Goal: Information Seeking & Learning: Learn about a topic

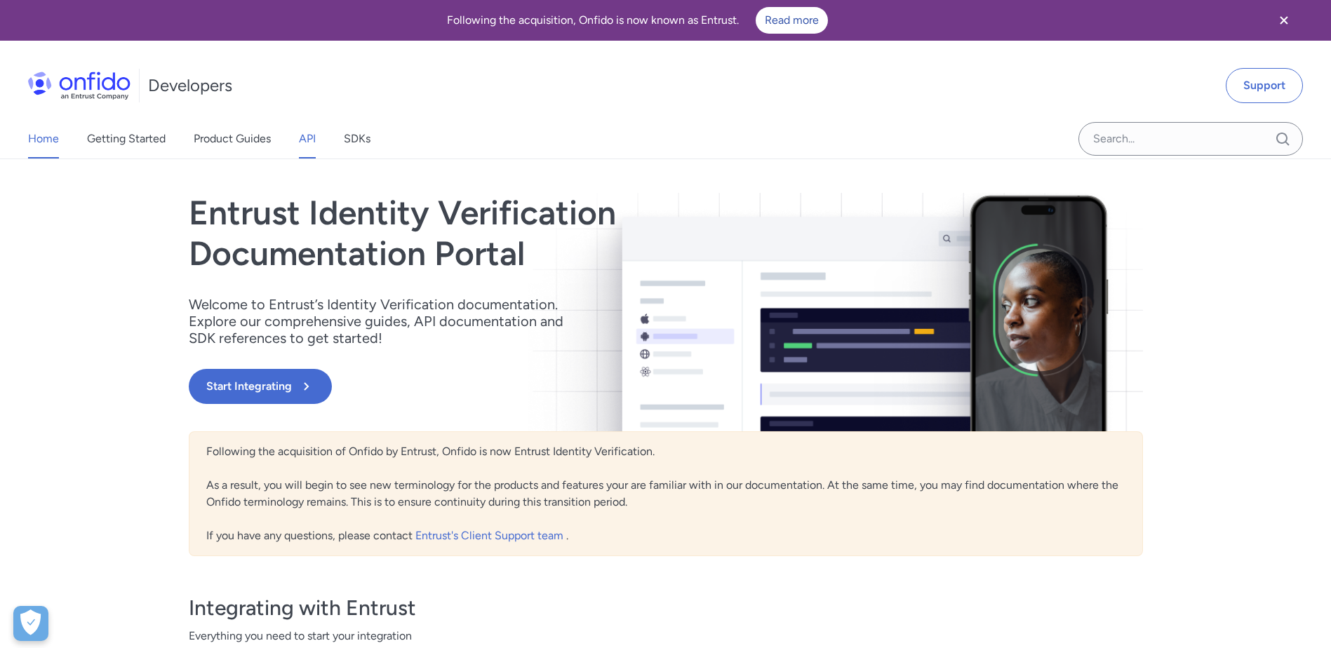
click at [302, 137] on link "API" at bounding box center [307, 138] width 17 height 39
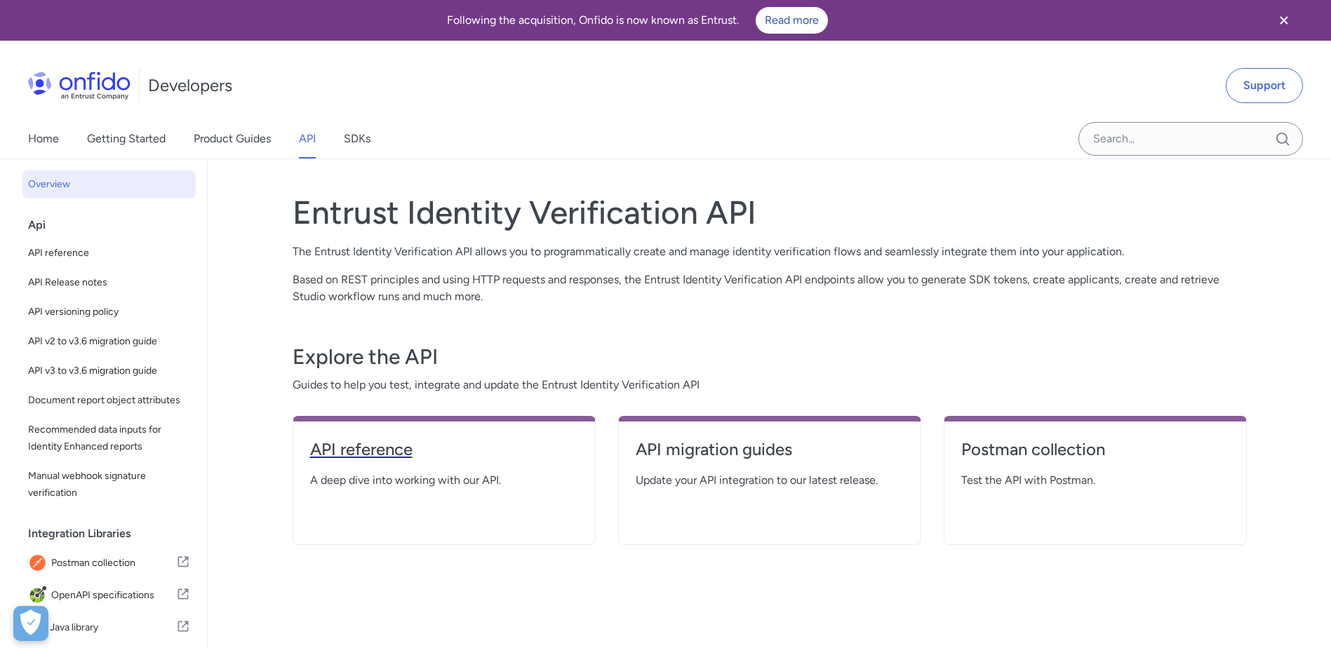
click at [356, 439] on h4 "API reference" at bounding box center [444, 450] width 268 height 22
select select "http"
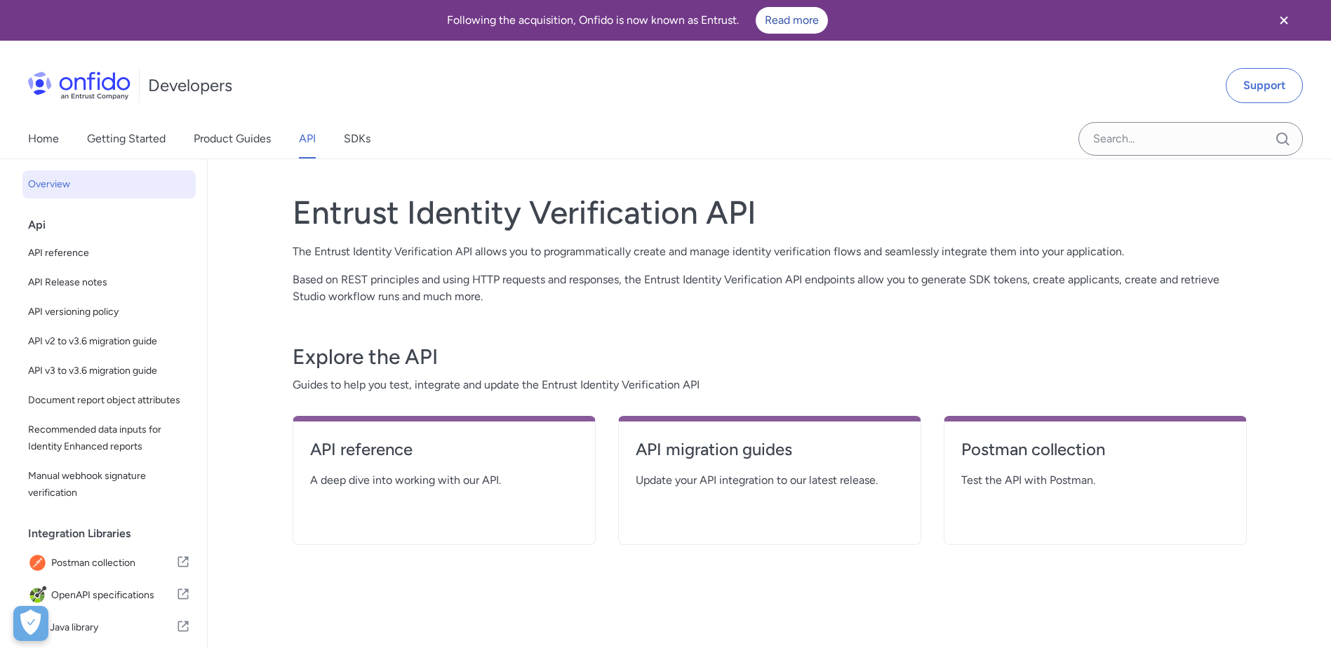
select select "http"
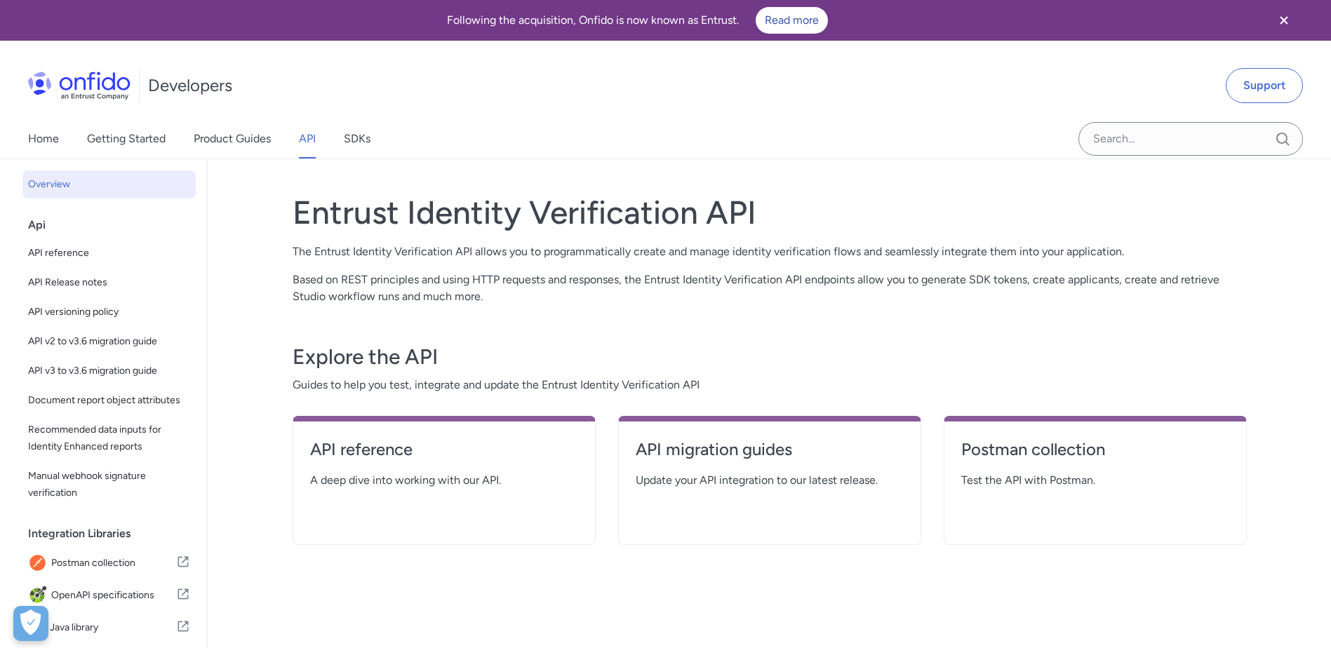
select select "http"
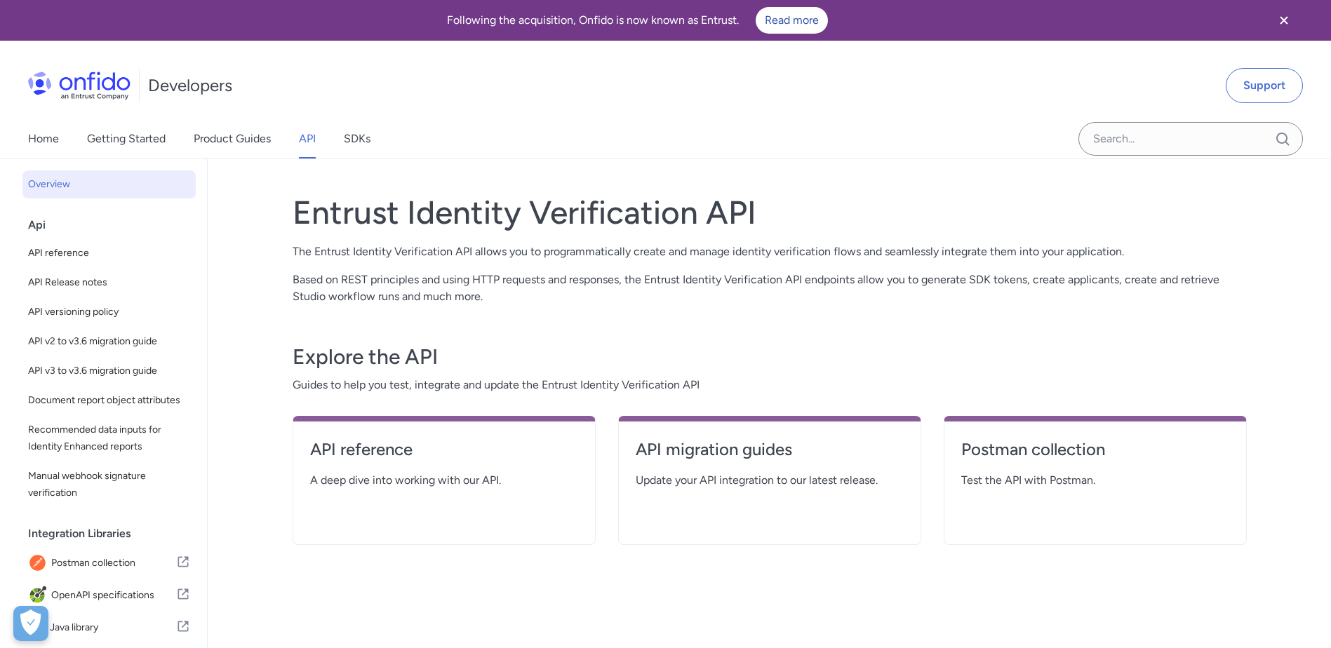
select select "http"
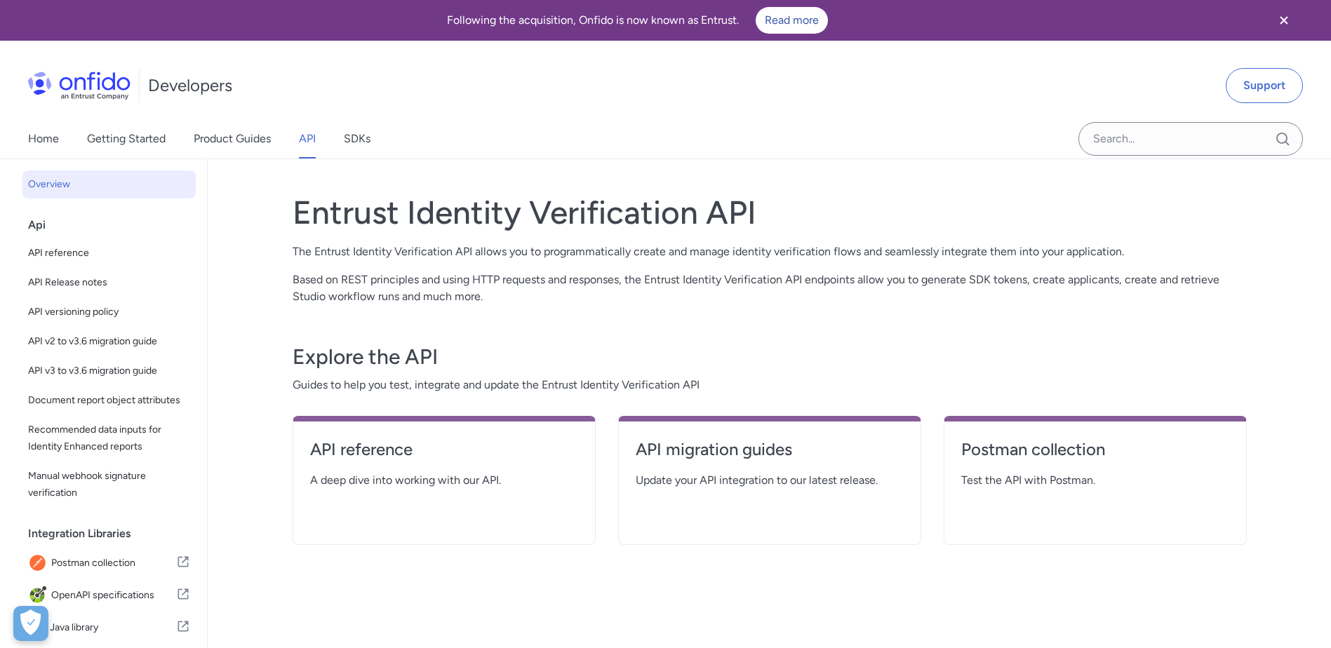
select select "http"
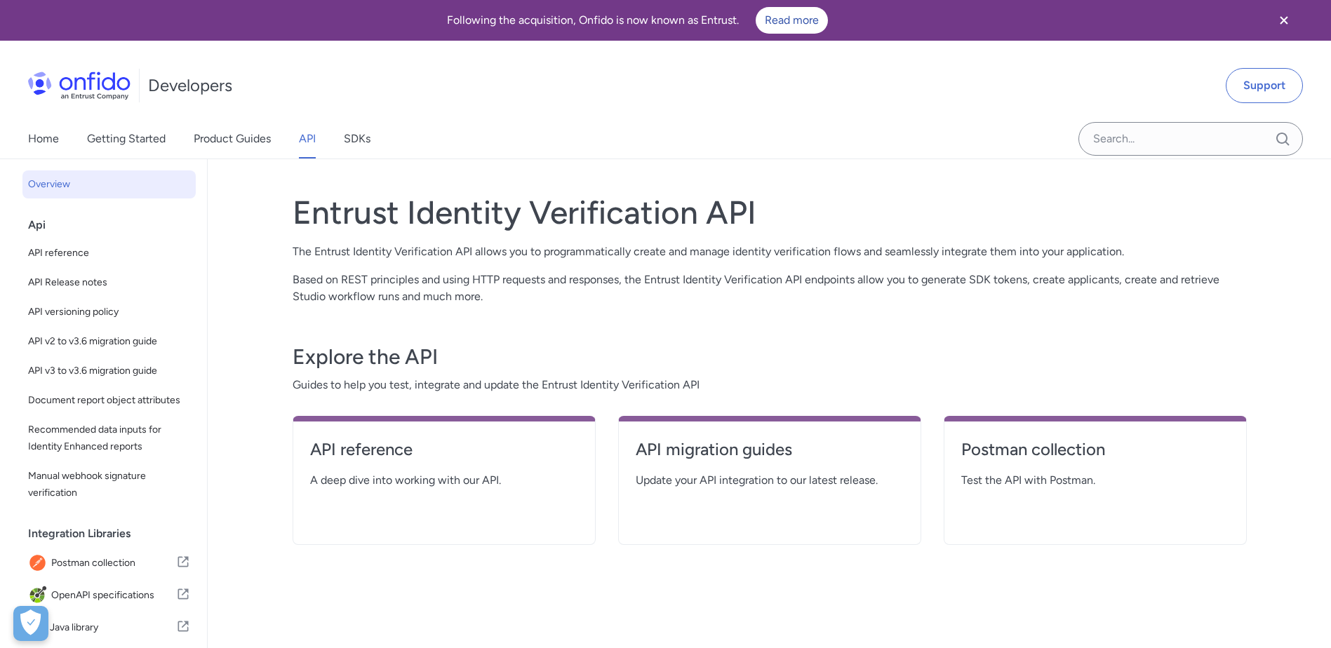
select select "http"
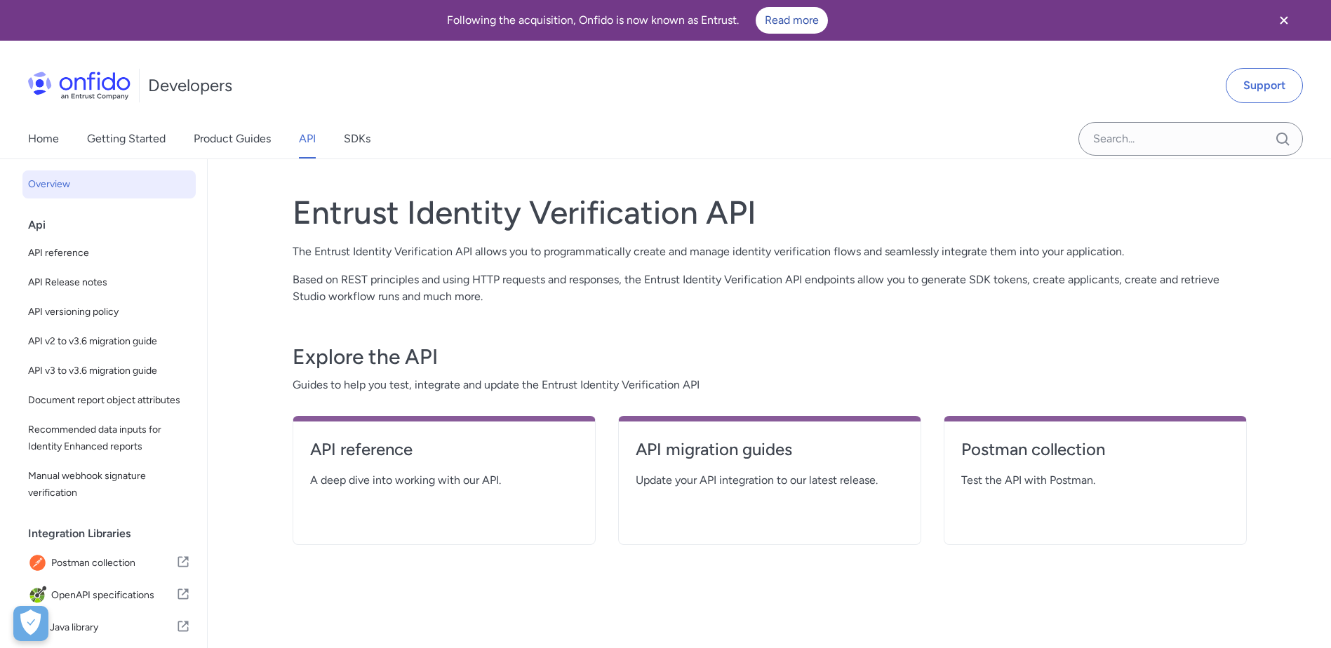
select select "http"
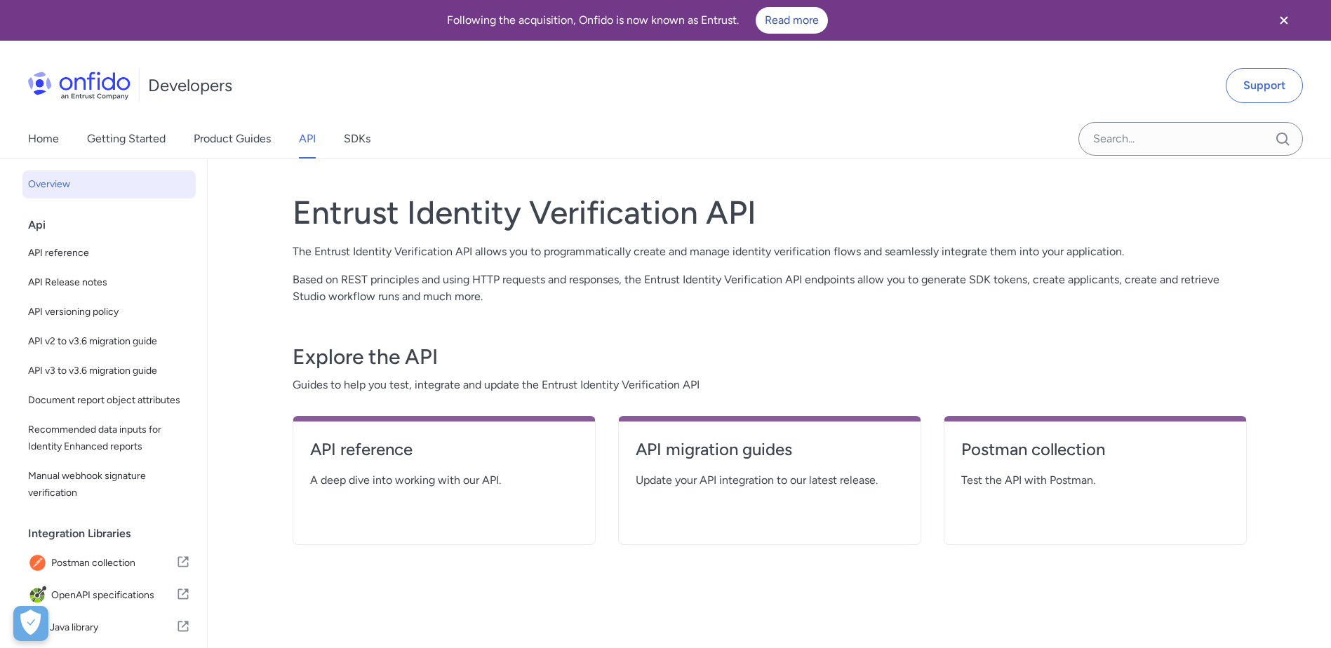
select select "http"
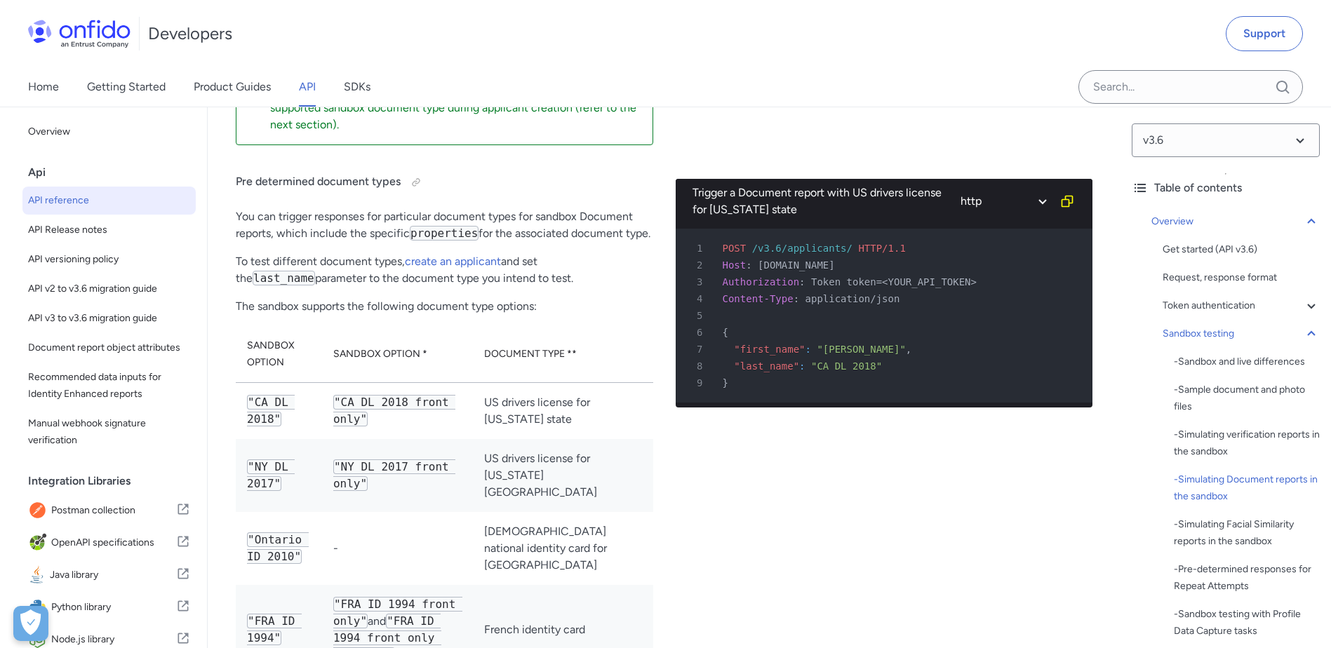
scroll to position [3998, 0]
